Goal: Browse casually

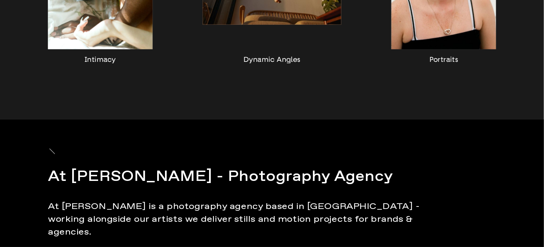
scroll to position [851, 0]
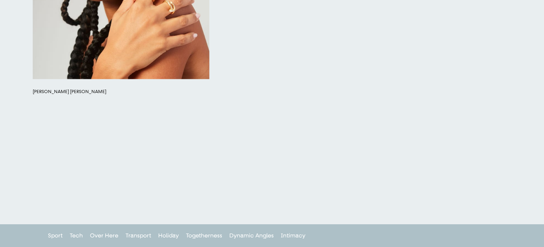
scroll to position [466, 0]
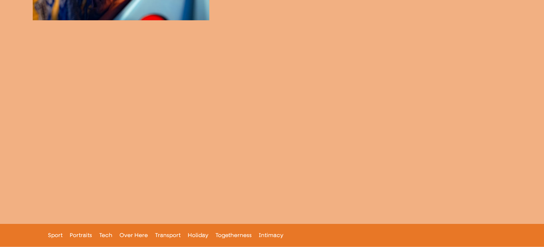
scroll to position [1051, 0]
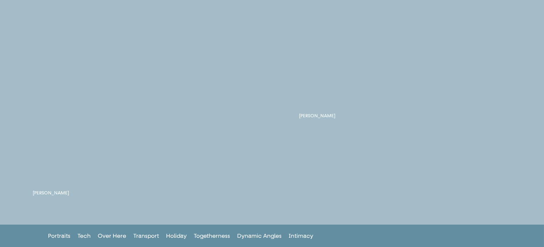
scroll to position [363, 0]
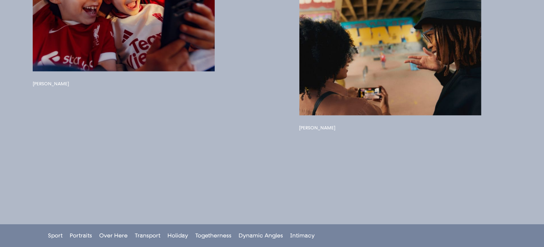
scroll to position [362, 0]
